Goal: Task Accomplishment & Management: Manage account settings

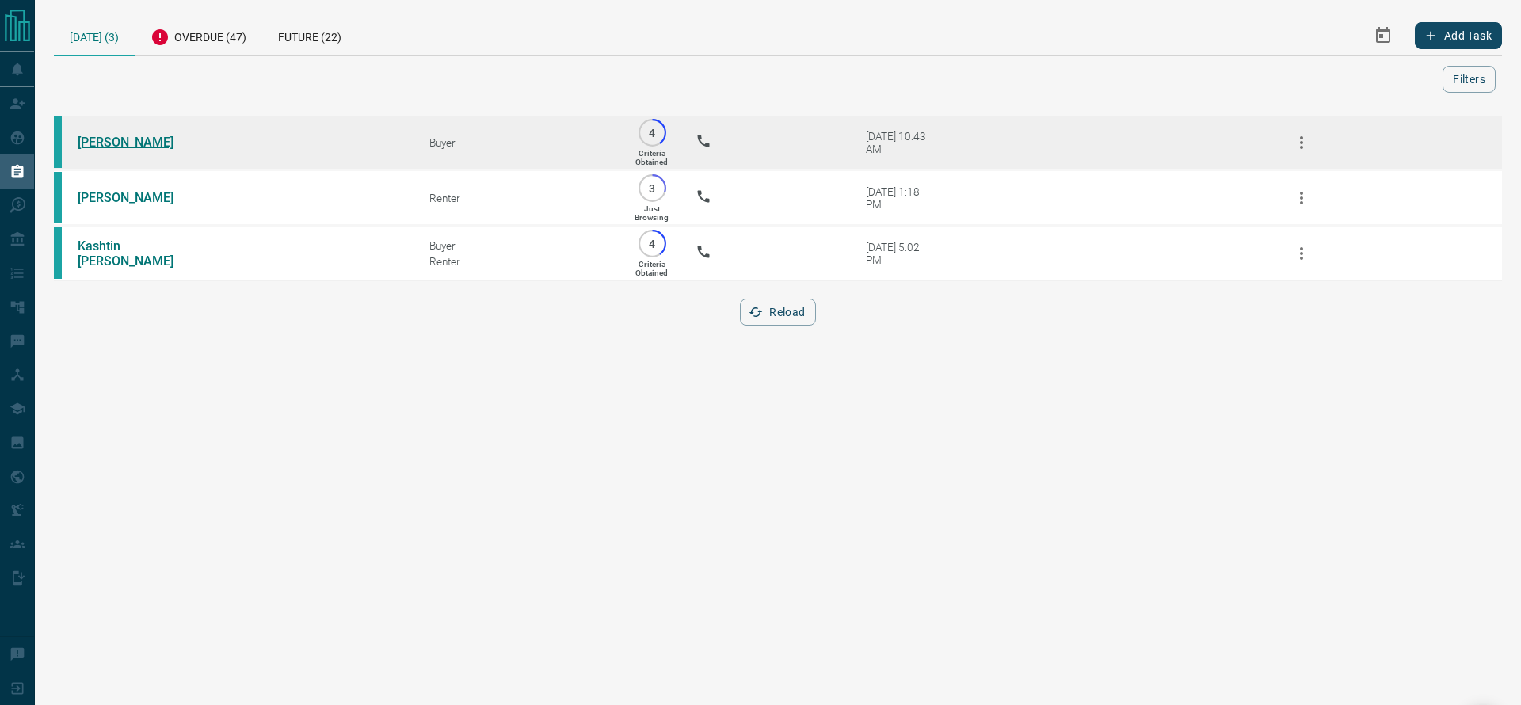
click at [135, 140] on link "[PERSON_NAME]" at bounding box center [137, 142] width 119 height 15
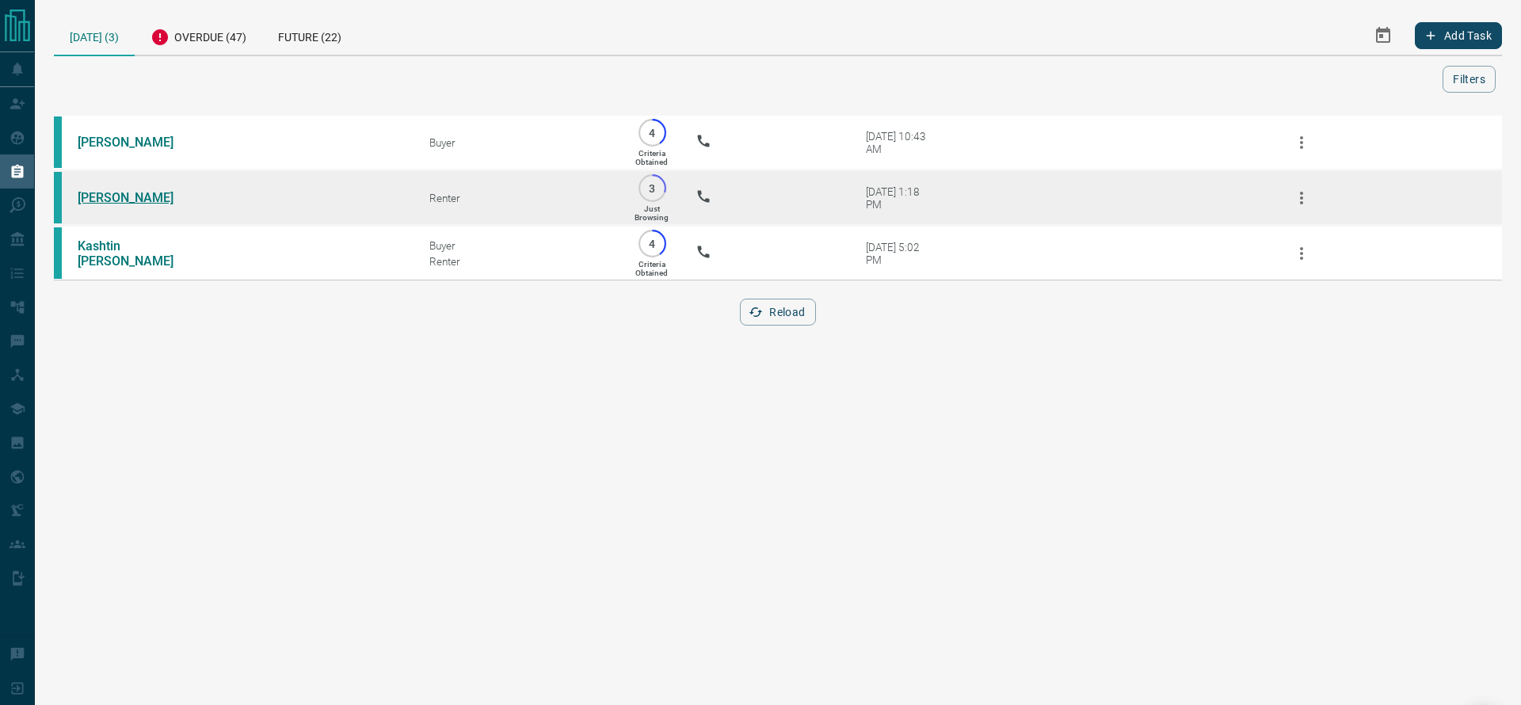
click at [109, 205] on link "[PERSON_NAME]" at bounding box center [137, 197] width 119 height 15
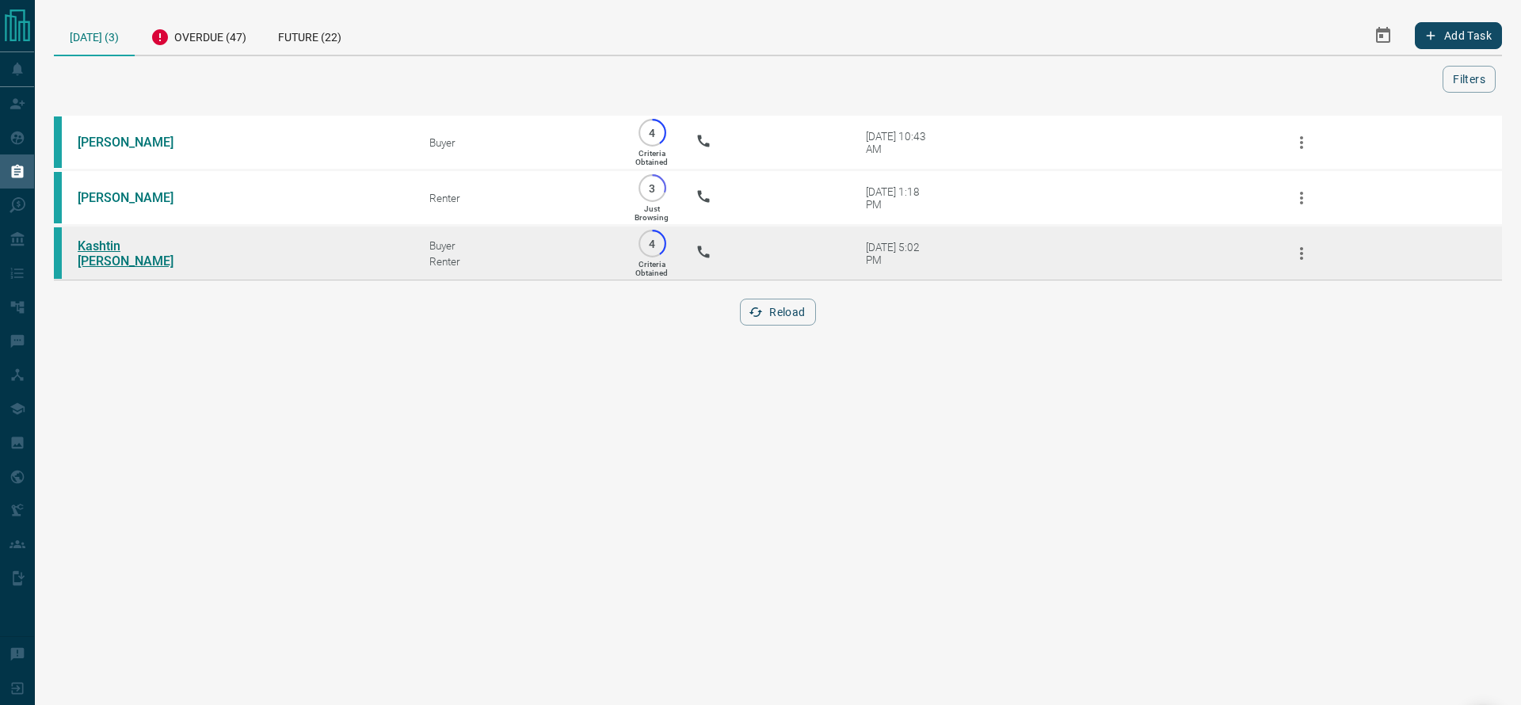
click at [154, 260] on link "Kashtin [PERSON_NAME]" at bounding box center [137, 253] width 119 height 30
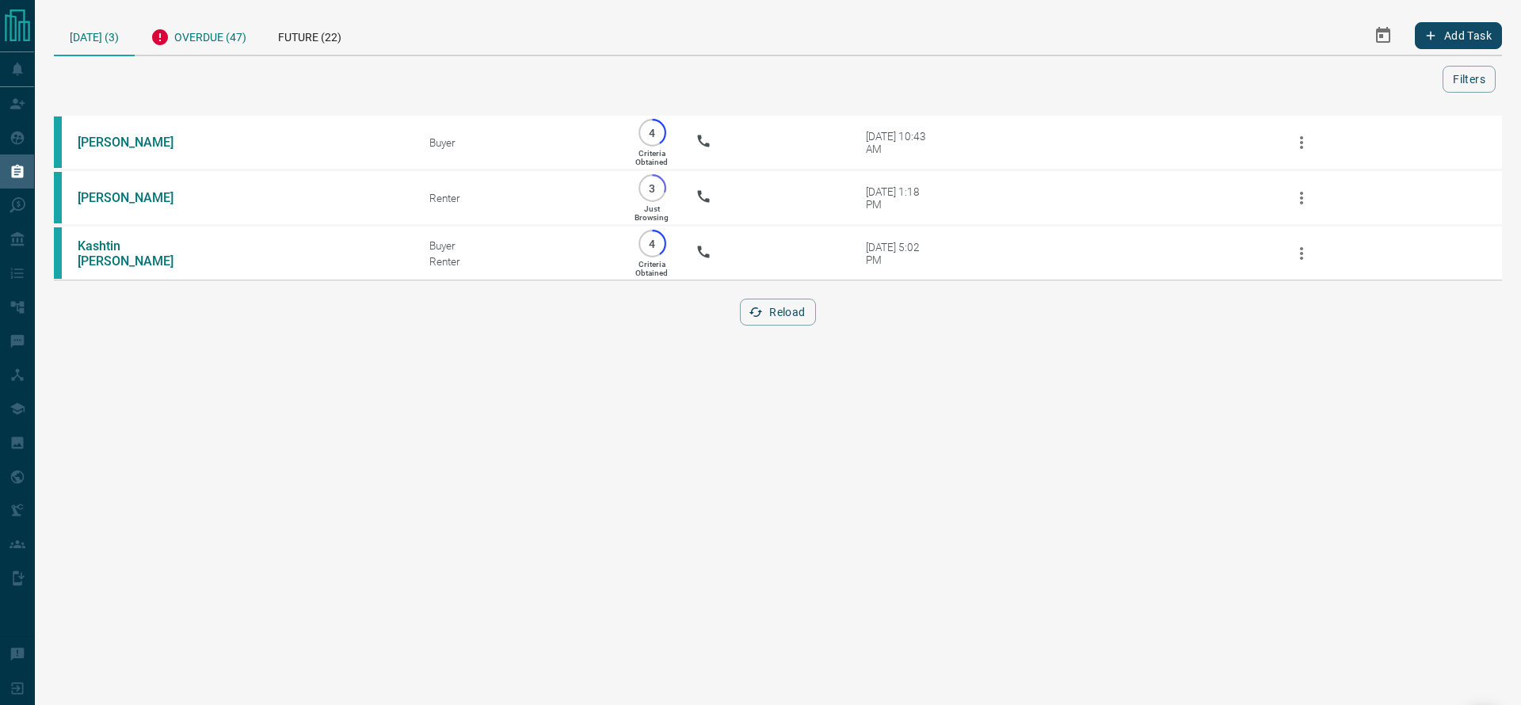
click at [194, 35] on div "Overdue (47)" at bounding box center [199, 35] width 128 height 39
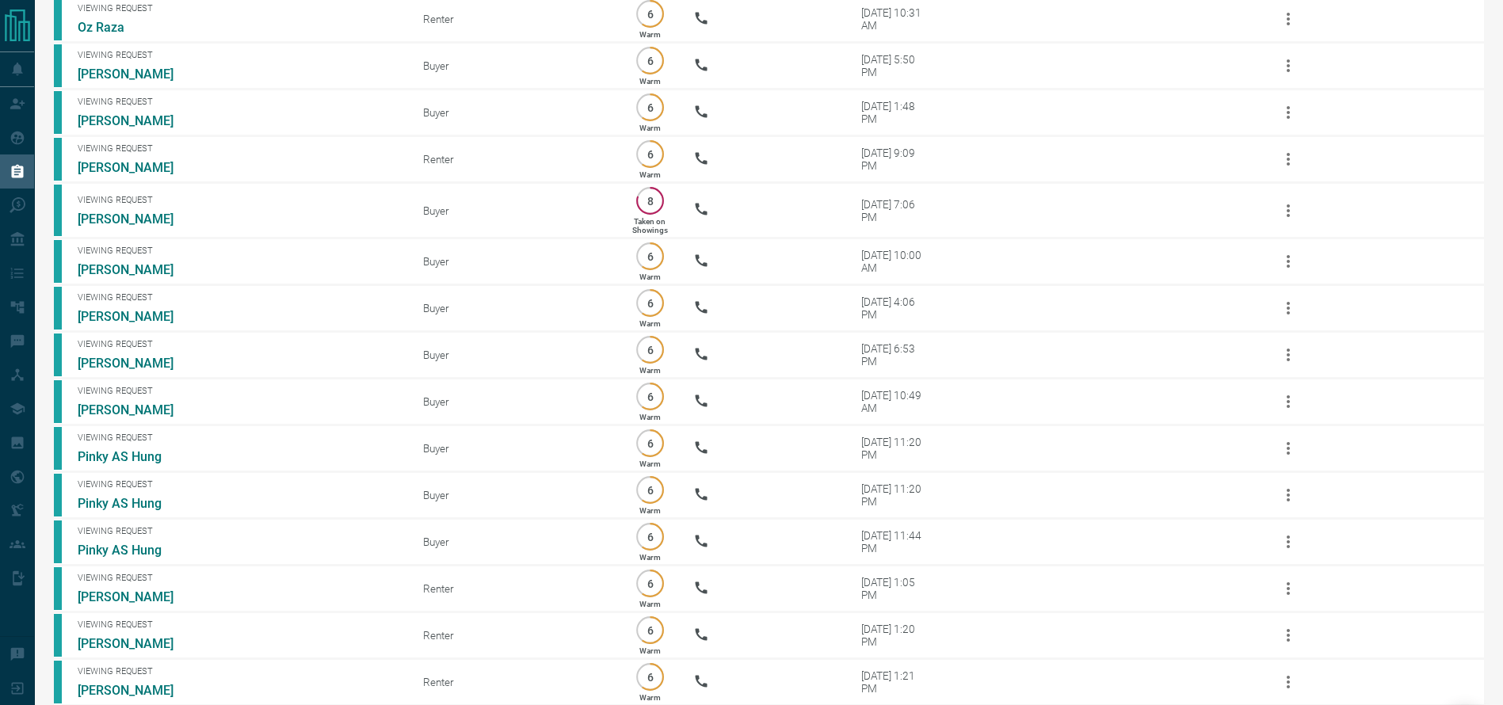
scroll to position [1839, 0]
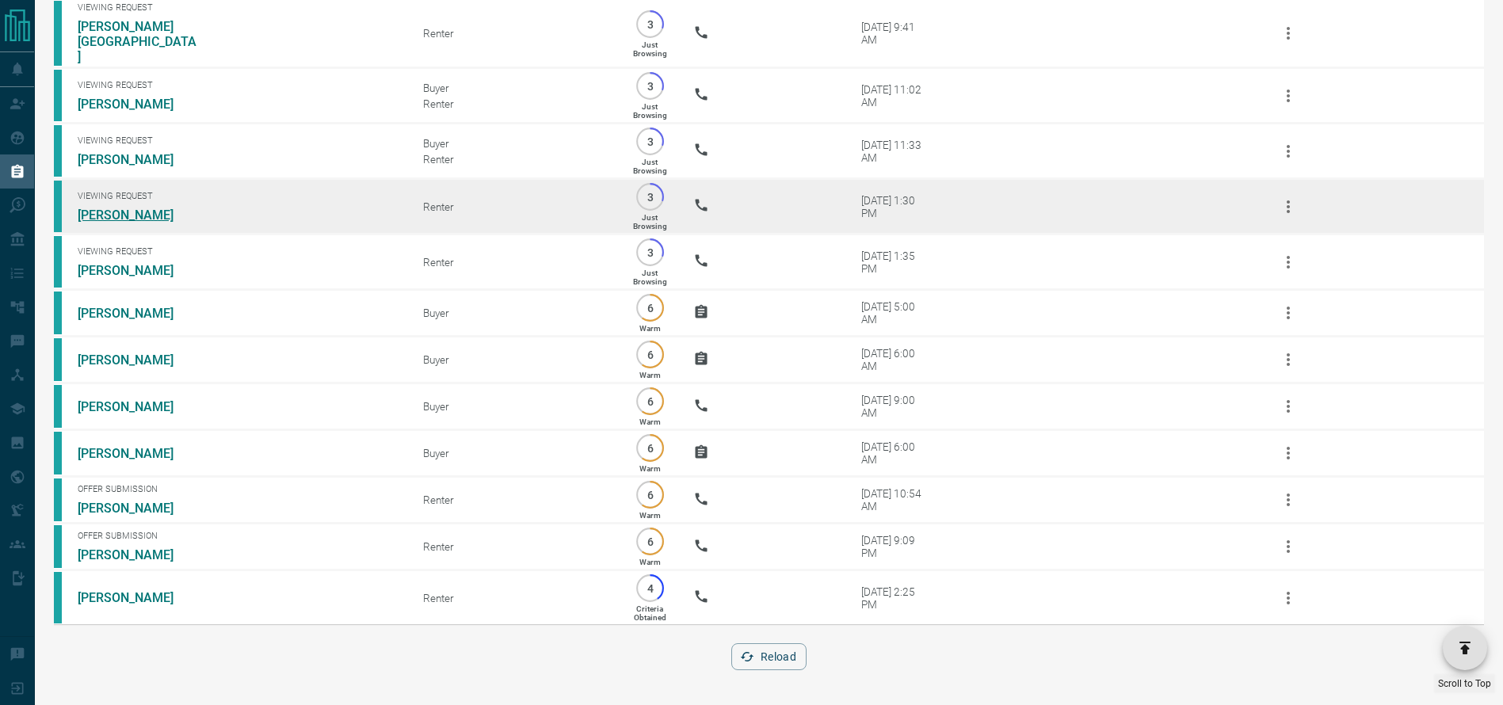
click at [123, 208] on link "[PERSON_NAME]" at bounding box center [137, 215] width 119 height 15
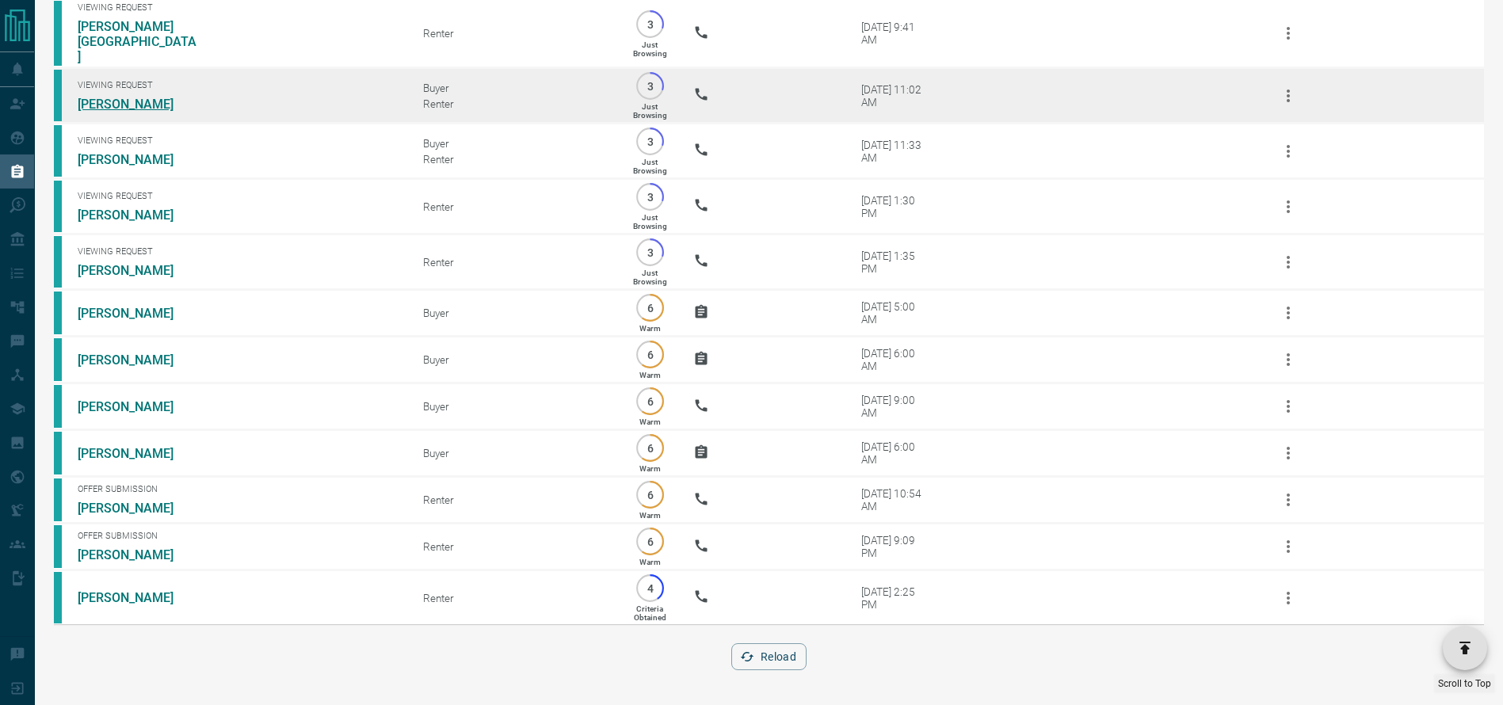
click at [152, 97] on link "[PERSON_NAME]" at bounding box center [137, 104] width 119 height 15
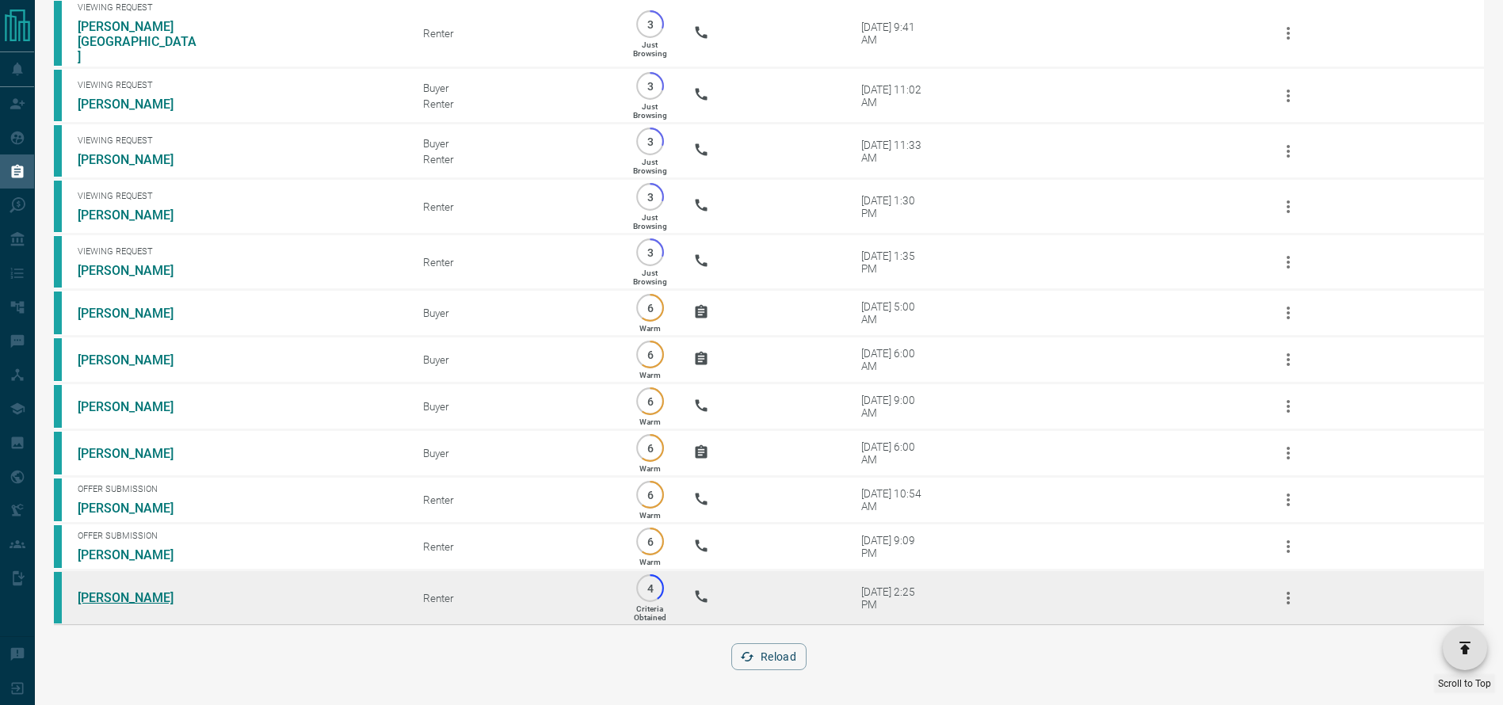
click at [103, 601] on link "[PERSON_NAME]" at bounding box center [137, 597] width 119 height 15
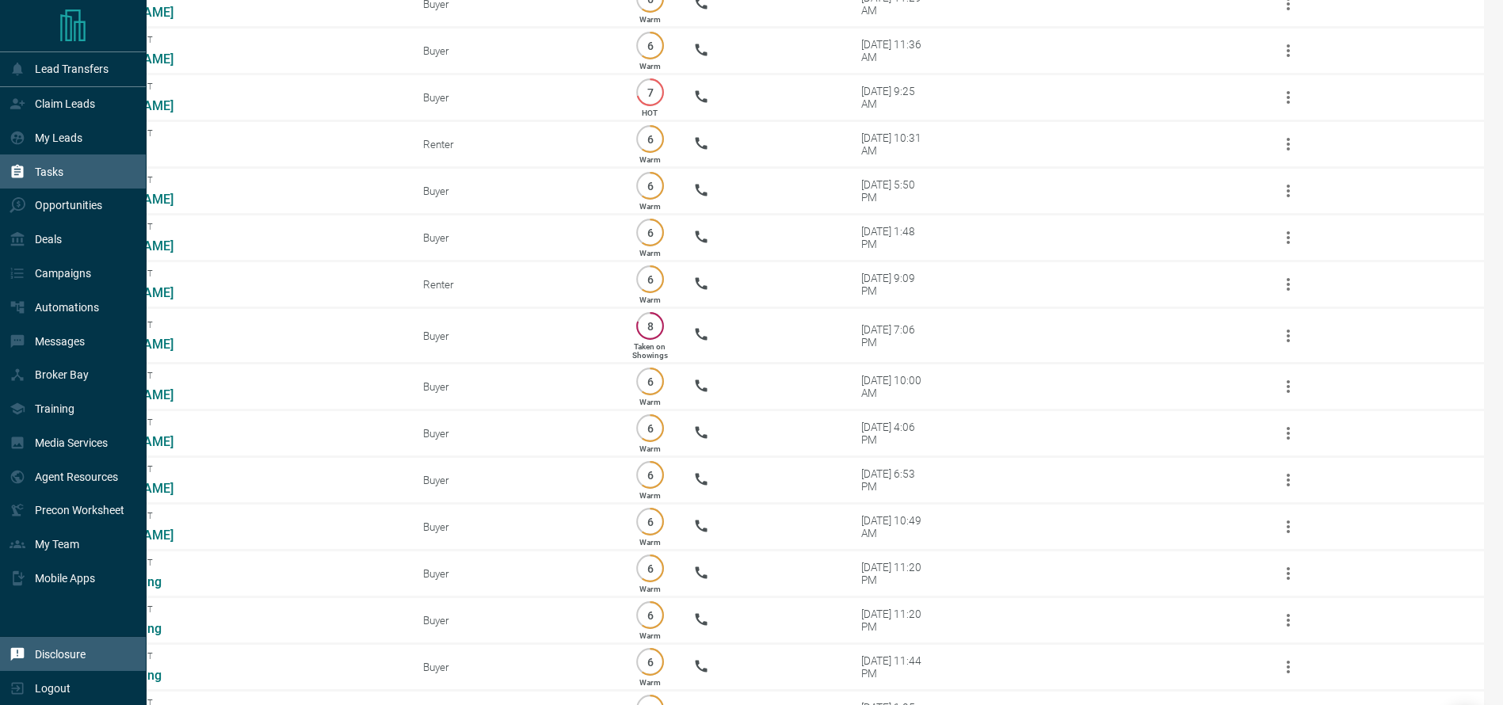
scroll to position [924, 0]
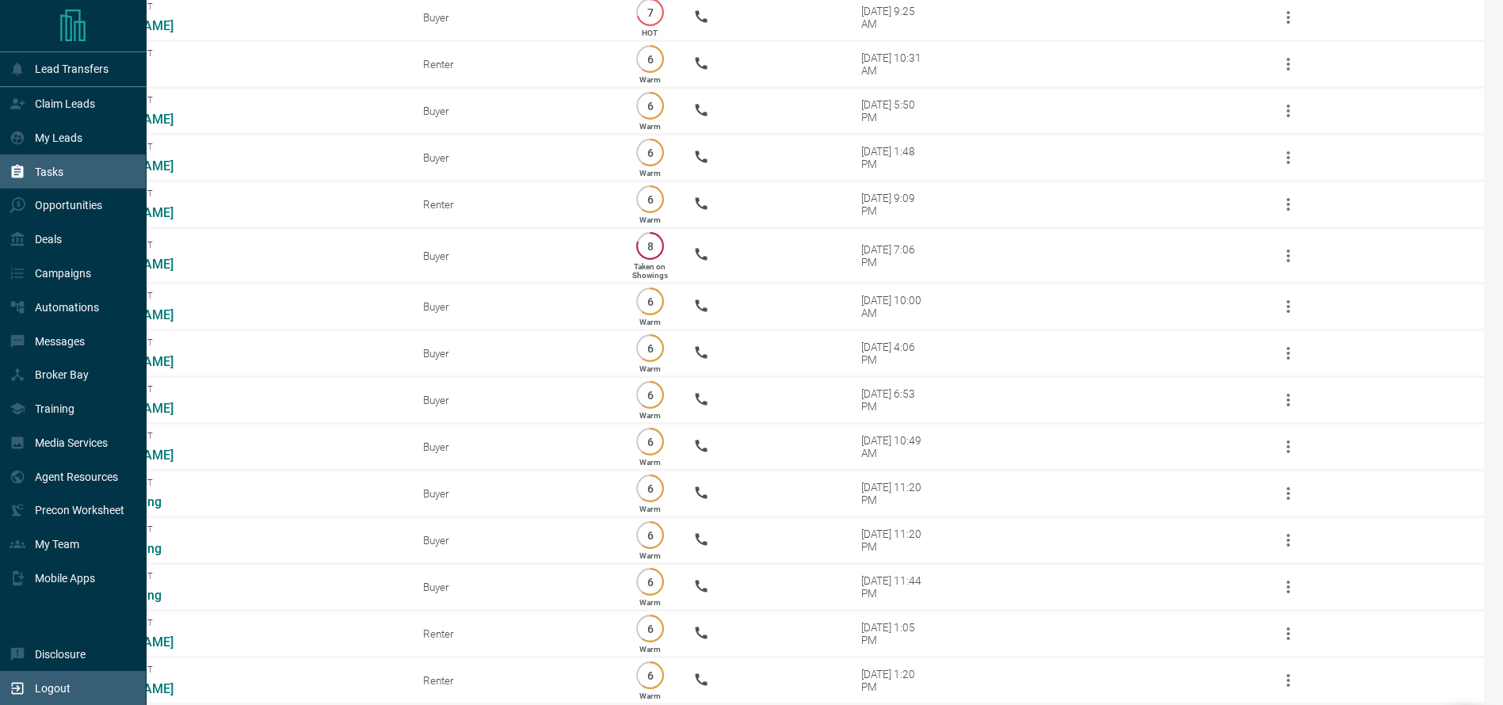
click at [6, 684] on div "Logout" at bounding box center [73, 688] width 147 height 34
